Goal: Check status

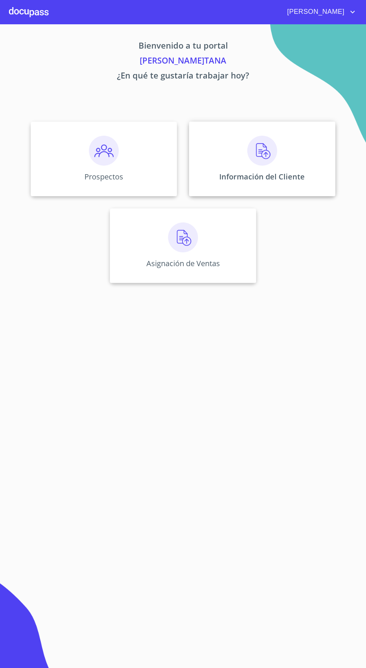
click at [260, 165] on img at bounding box center [262, 151] width 30 height 30
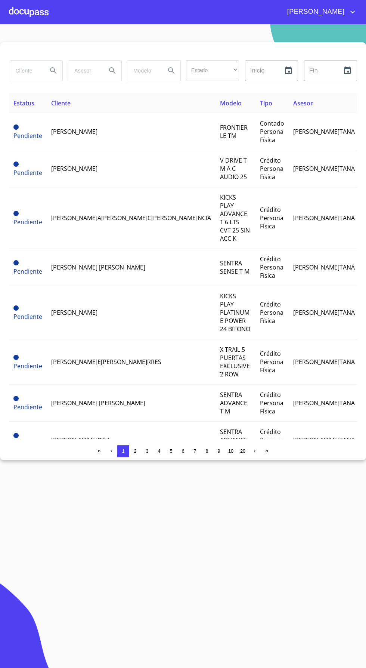
click at [30, 70] on input "search" at bounding box center [25, 71] width 32 height 20
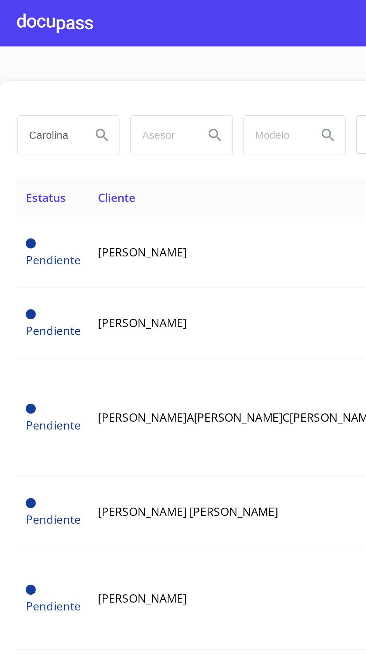
type input "Carolina"
click at [49, 64] on button "Search" at bounding box center [53, 71] width 18 height 18
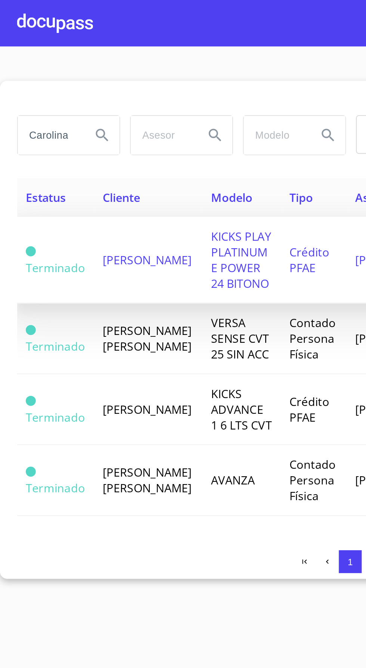
click at [118, 138] on span "KICKS PLAY PLATINUM E POWER 24 BITONO" at bounding box center [125, 135] width 31 height 33
